Goal: Check status: Check status

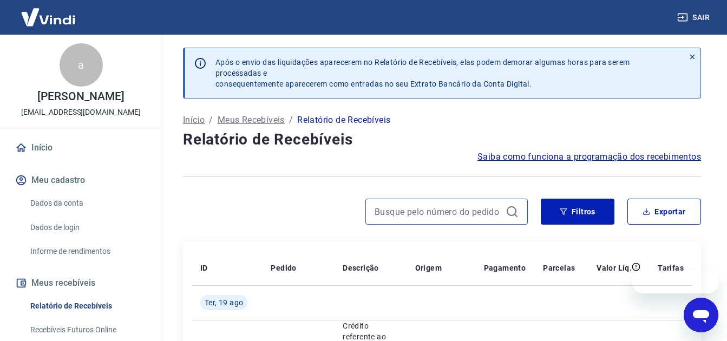
click at [449, 215] on input at bounding box center [437, 211] width 127 height 16
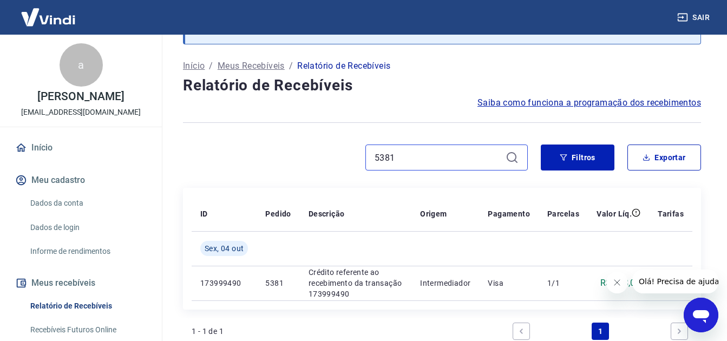
scroll to position [108, 0]
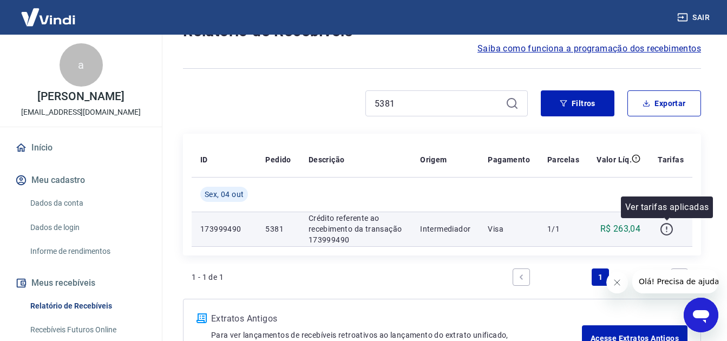
click at [667, 229] on icon "button" at bounding box center [667, 229] width 14 height 14
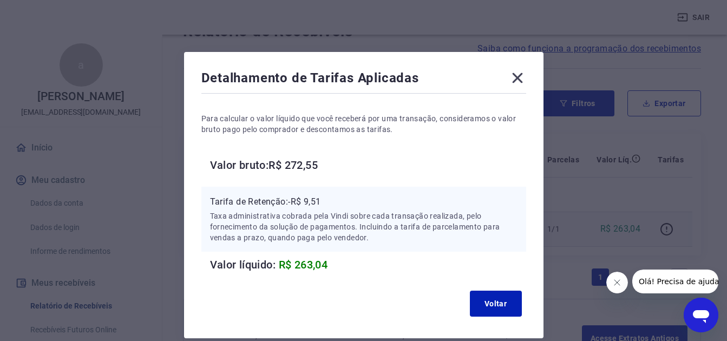
click at [521, 79] on icon at bounding box center [517, 77] width 17 height 17
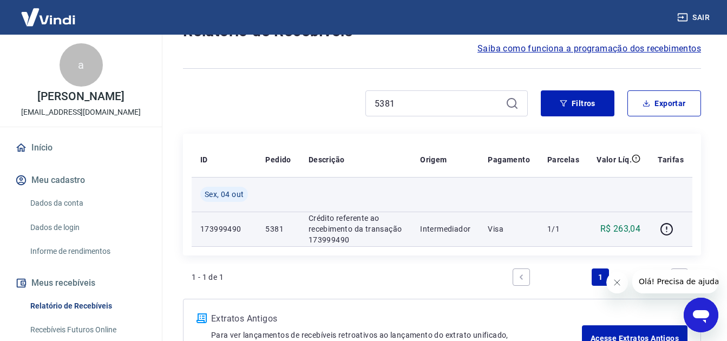
click at [215, 194] on span "Sex, 04 out" at bounding box center [224, 194] width 39 height 11
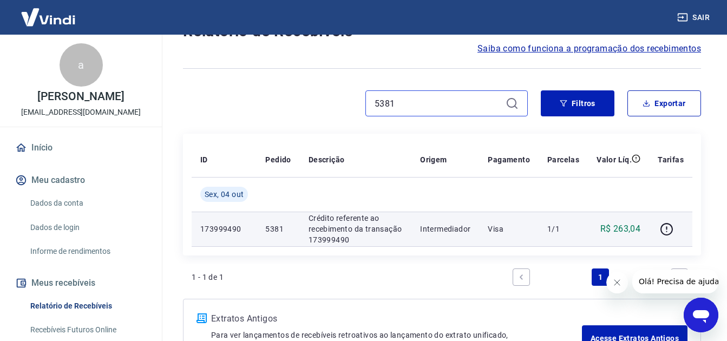
click at [435, 104] on input "5381" at bounding box center [437, 103] width 127 height 16
type input "5701"
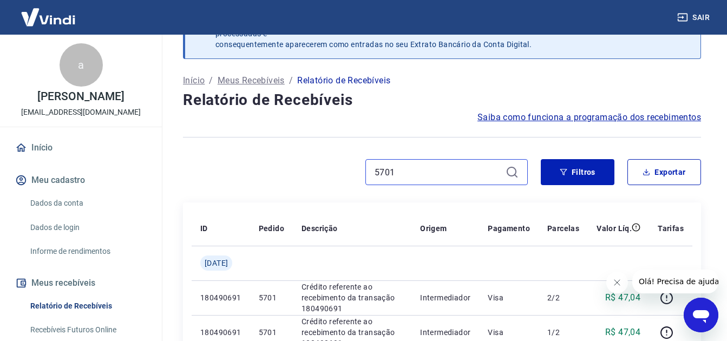
scroll to position [108, 0]
